Goal: Transaction & Acquisition: Purchase product/service

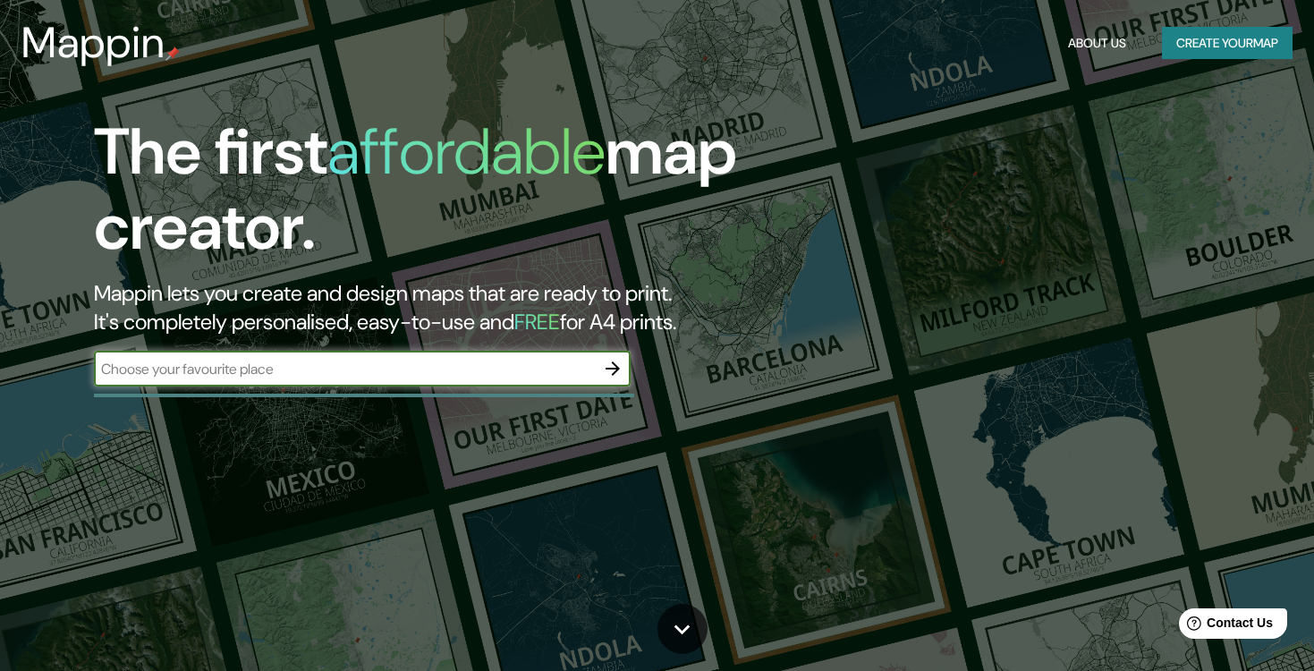
click at [419, 376] on input "text" at bounding box center [344, 369] width 501 height 21
type input "Av. Marconi, 9, 11010 [GEOGRAPHIC_DATA]"
click at [619, 364] on icon "button" at bounding box center [612, 368] width 21 height 21
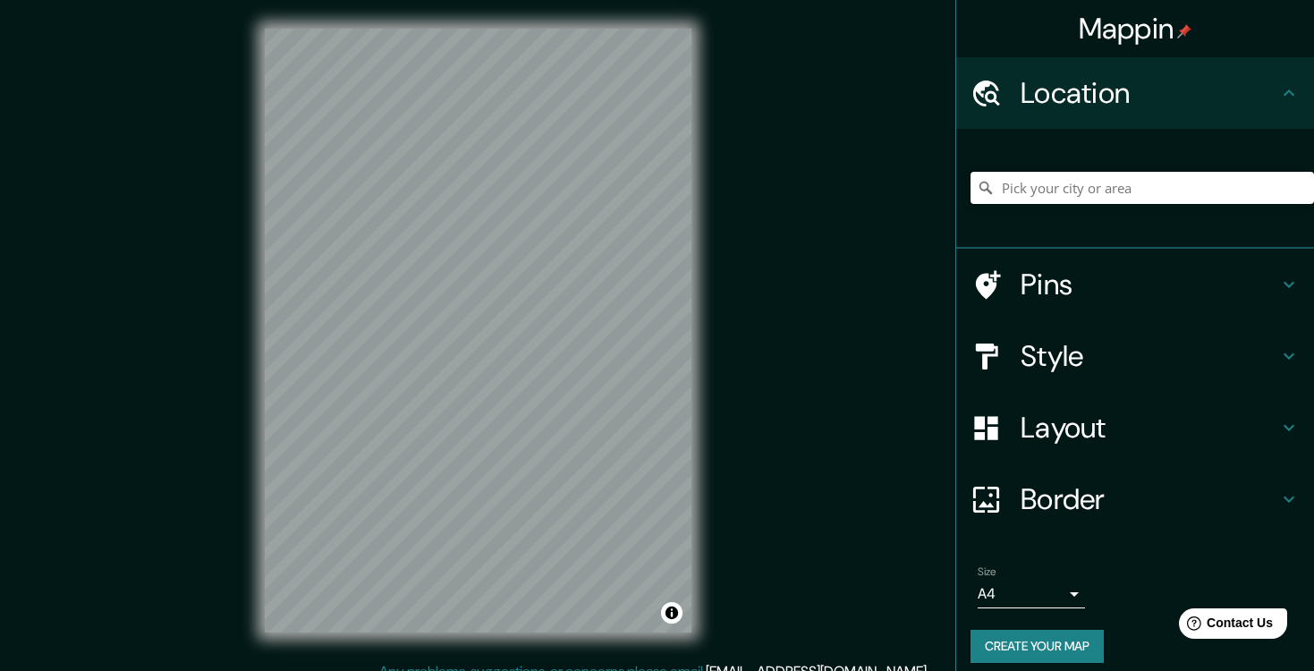
click at [1079, 193] on input "Pick your city or area" at bounding box center [1141, 188] width 343 height 32
paste input "Av. Marconi, 9, 11010 [GEOGRAPHIC_DATA]"
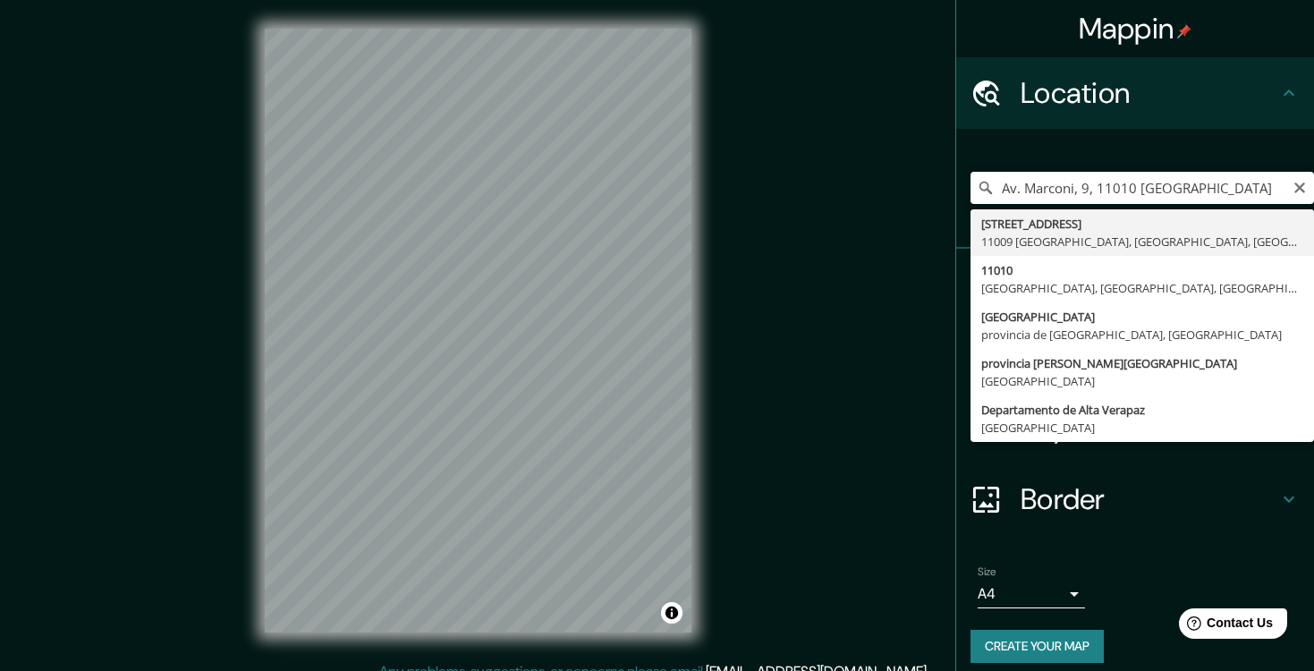
type input "[STREET_ADDRESS]"
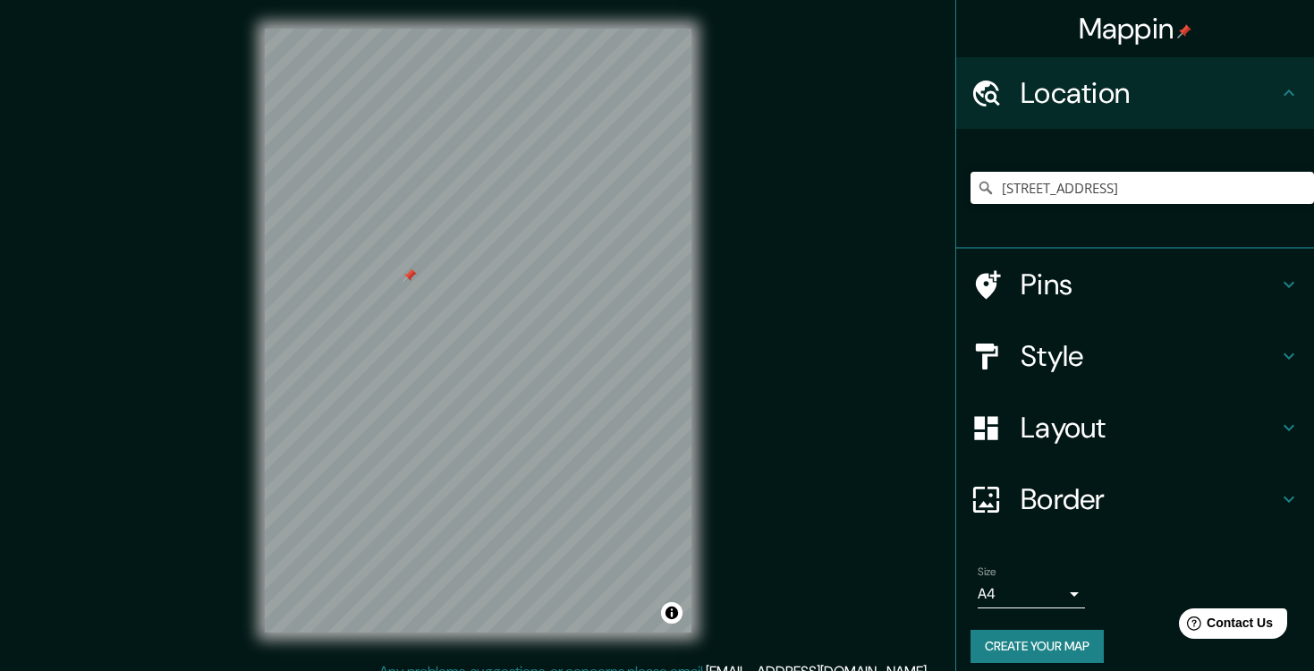
click at [1295, 300] on div "Pins" at bounding box center [1135, 285] width 358 height 72
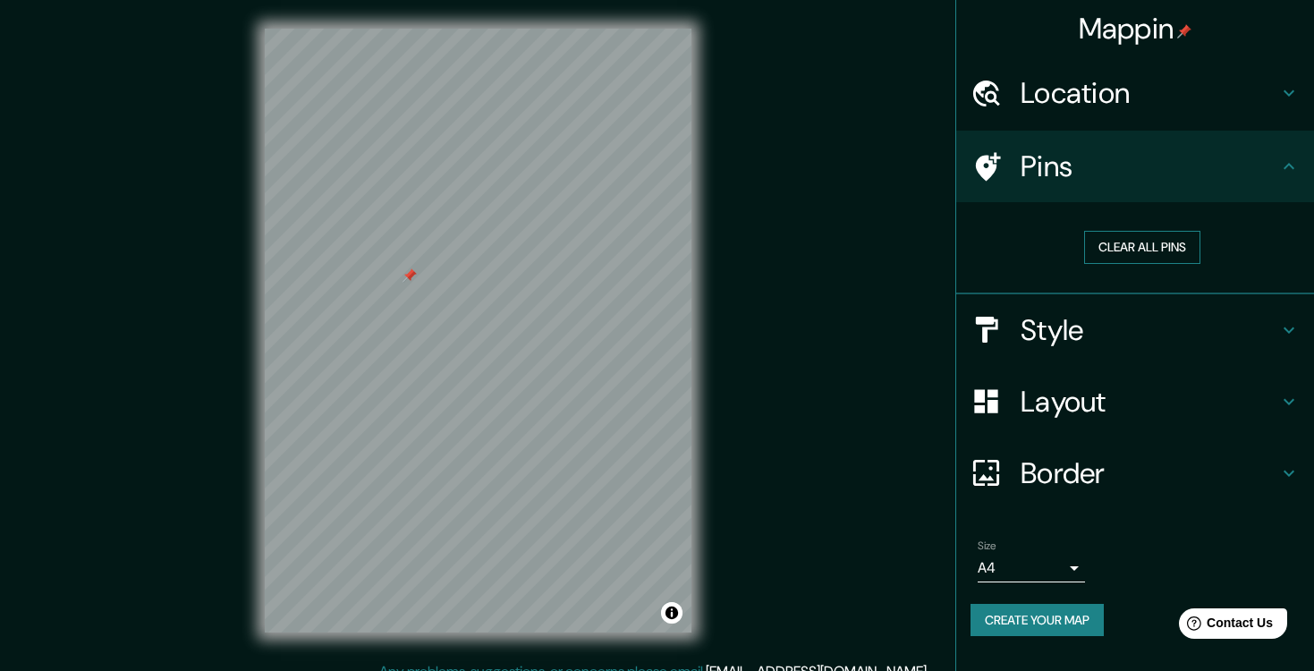
click at [1147, 249] on button "Clear all pins" at bounding box center [1142, 247] width 116 height 33
click at [1205, 338] on h4 "Style" at bounding box center [1149, 330] width 258 height 36
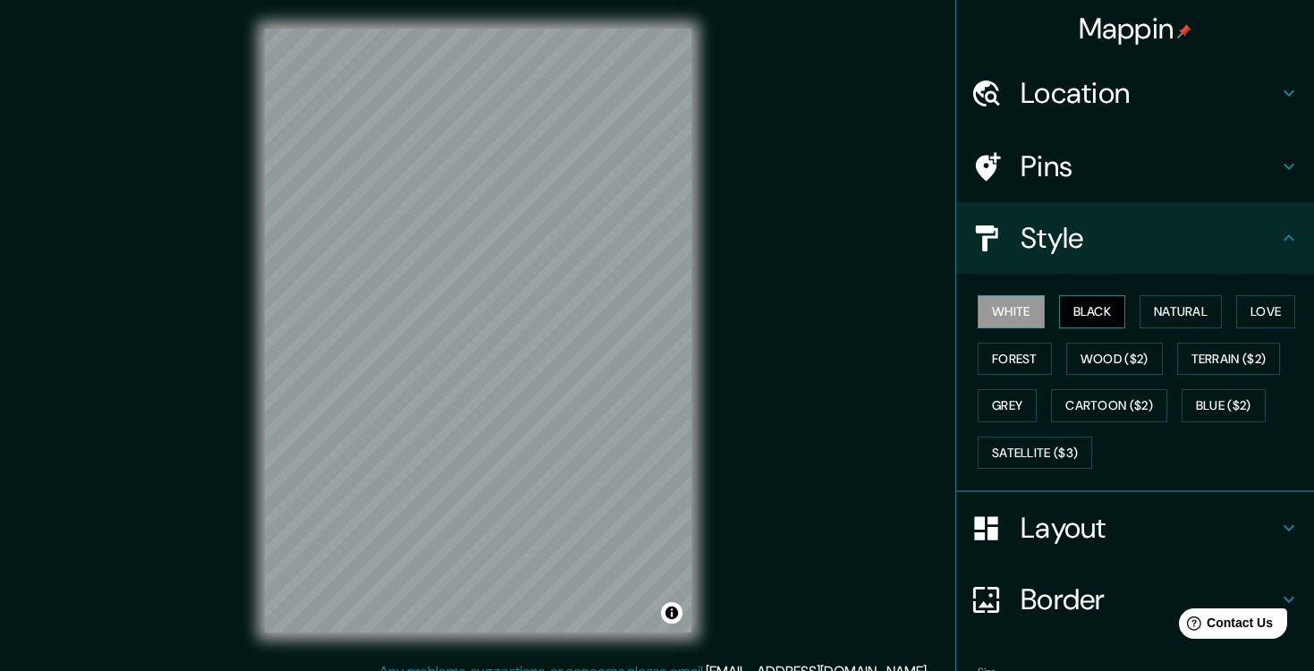
click at [1087, 318] on button "Black" at bounding box center [1092, 311] width 67 height 33
click at [1159, 315] on button "Natural" at bounding box center [1180, 311] width 82 height 33
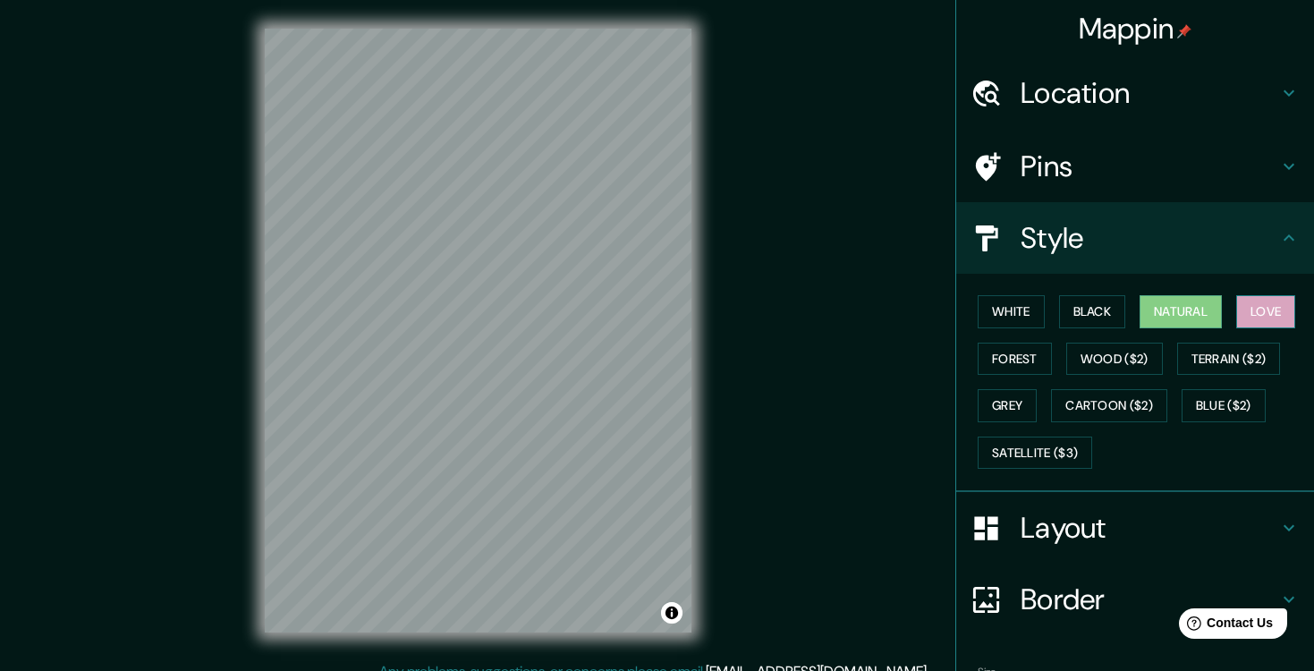
click at [1258, 312] on button "Love" at bounding box center [1265, 311] width 59 height 33
click at [1023, 352] on button "Forest" at bounding box center [1014, 358] width 74 height 33
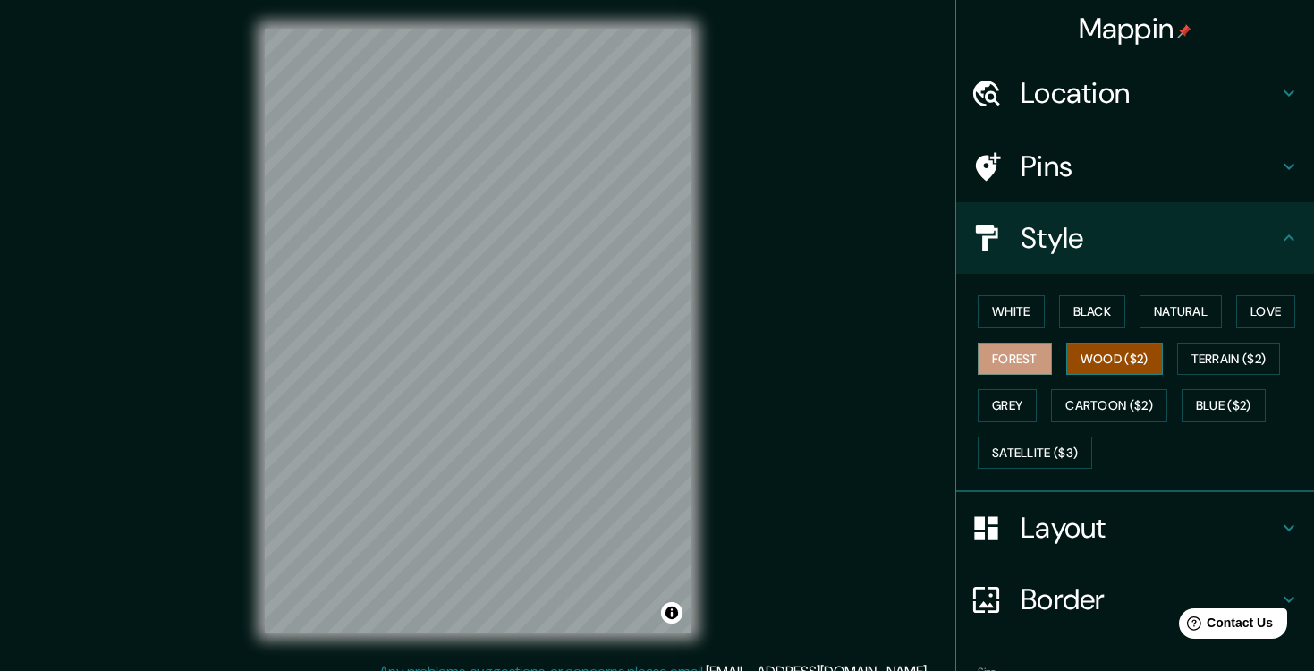
click at [1090, 362] on button "Wood ($2)" at bounding box center [1114, 358] width 97 height 33
click at [1205, 366] on button "Terrain ($2)" at bounding box center [1229, 358] width 104 height 33
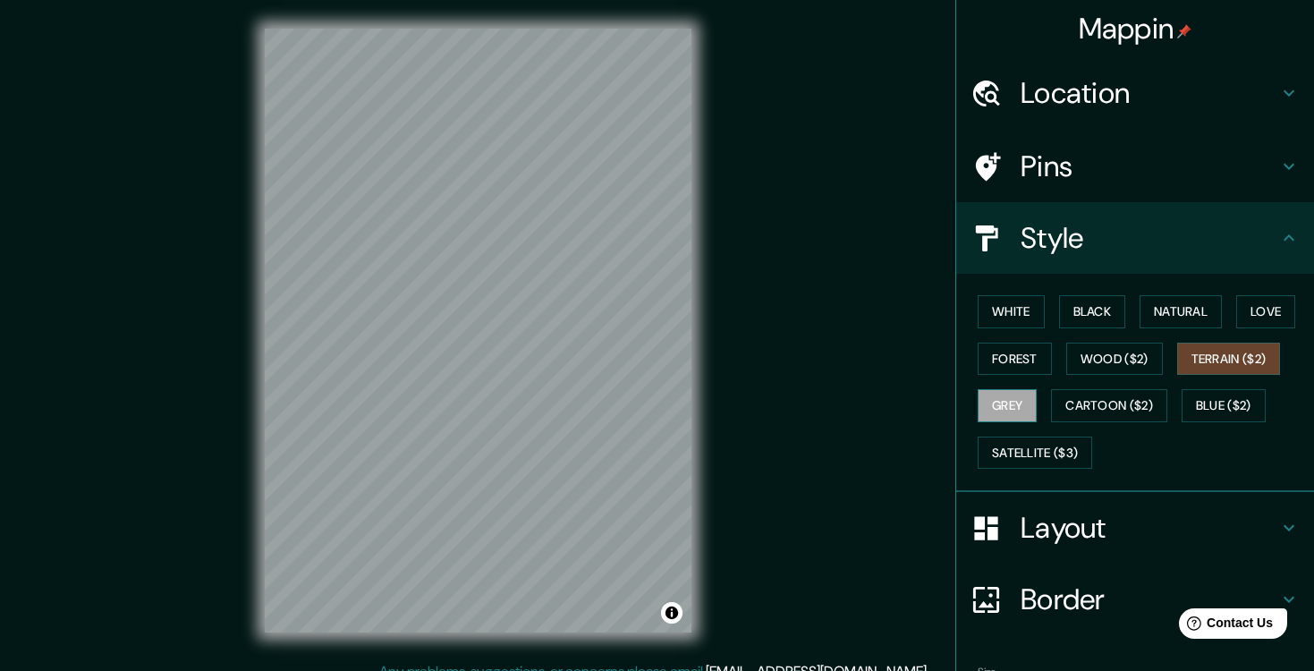
click at [1011, 409] on button "Grey" at bounding box center [1006, 405] width 59 height 33
click at [1188, 308] on button "Natural" at bounding box center [1180, 311] width 82 height 33
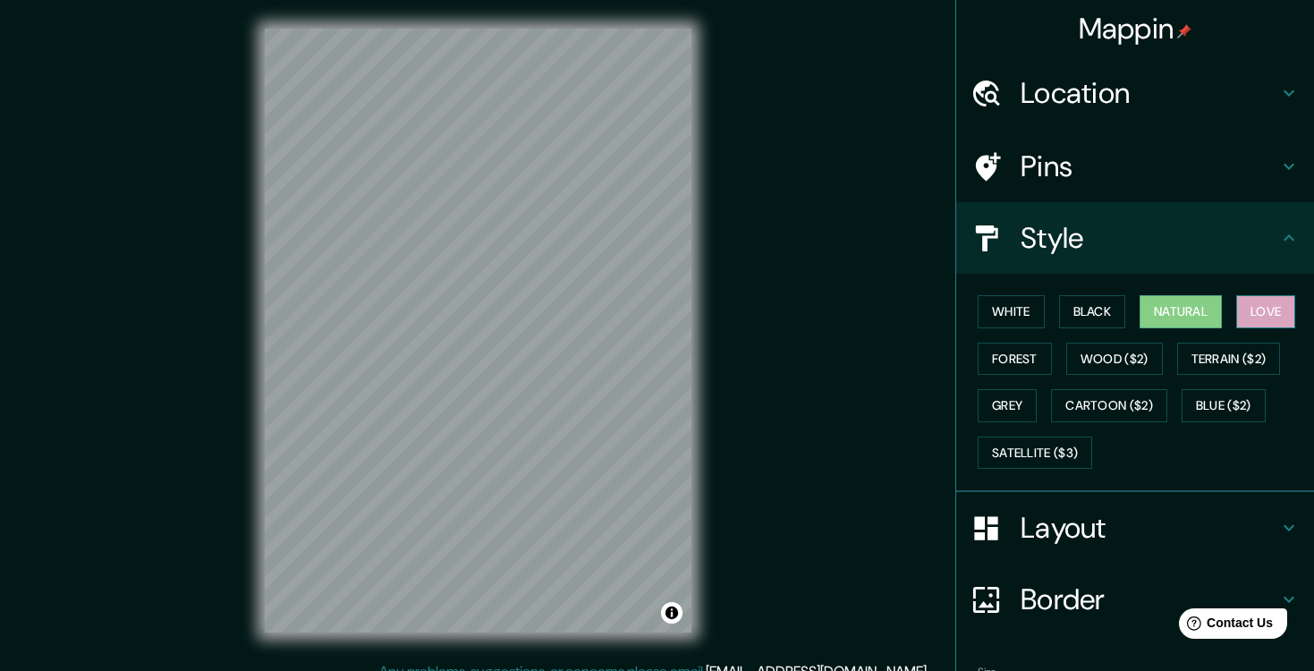
click at [1259, 309] on button "Love" at bounding box center [1265, 311] width 59 height 33
click at [1006, 359] on button "Forest" at bounding box center [1014, 358] width 74 height 33
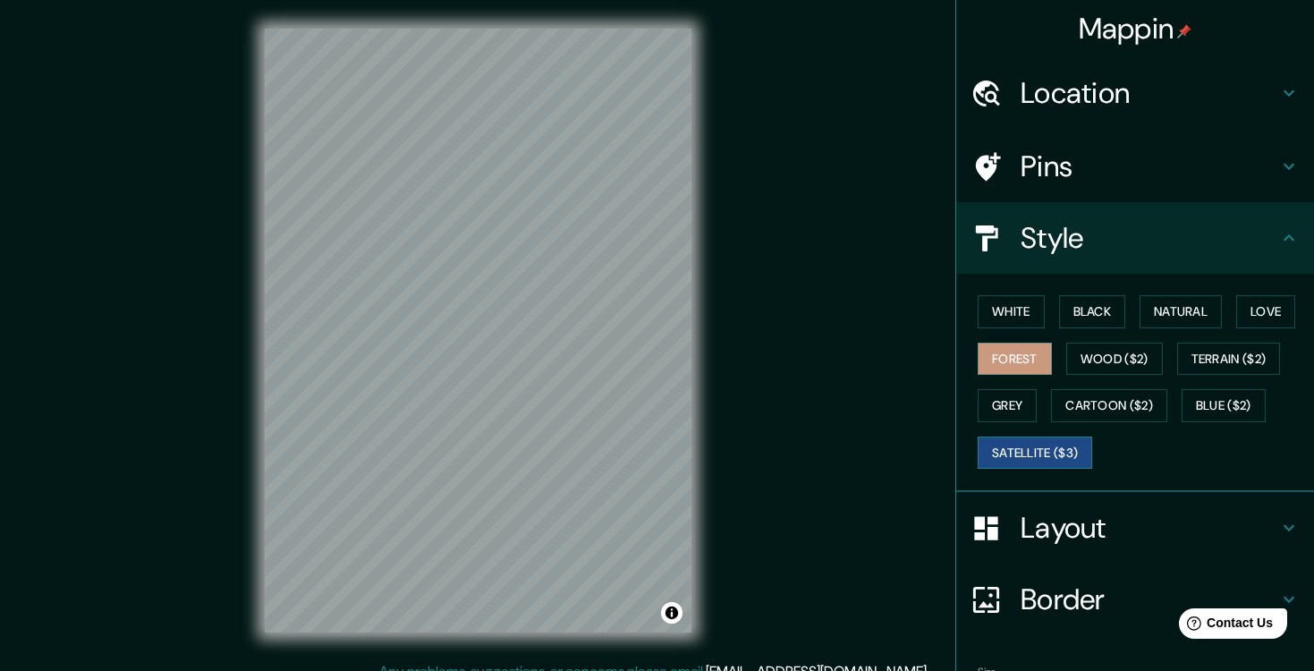
click at [1019, 452] on button "Satellite ($3)" at bounding box center [1034, 452] width 114 height 33
click at [1090, 410] on button "Cartoon ($2)" at bounding box center [1109, 405] width 116 height 33
